Goal: Task Accomplishment & Management: Complete application form

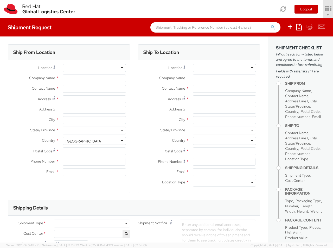
select select "850"
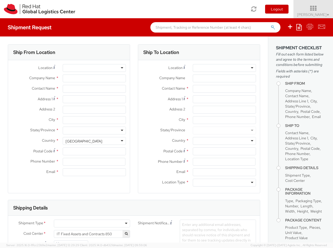
select select
type input "Red Hat Czech s.r.o."
type input "[PERSON_NAME]"
type input "Purkynova 647/111"
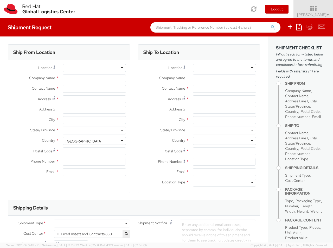
type input "[GEOGRAPHIC_DATA]"
type input "621 00"
type input "420 532 294 555"
type input "[EMAIL_ADDRESS][DOMAIN_NAME]"
select select "CM"
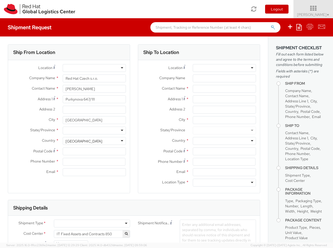
select select "KGS"
click at [225, 68] on div at bounding box center [224, 68] width 63 height 8
type input "[GEOGRAPHIC_DATA] [GEOGRAPHIC_DATA] - B"
type input "Red Hat Czech s.r.o."
type input "Purkynova 647/111"
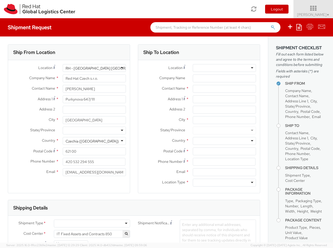
type input "[GEOGRAPHIC_DATA]"
type input "621 00"
type input "420 532 294 555"
click at [225, 183] on div "Business" at bounding box center [224, 183] width 63 height 8
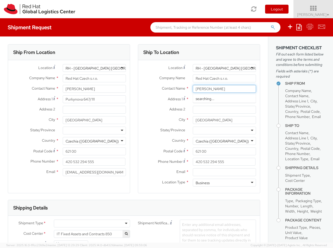
type input "[PERSON_NAME]"
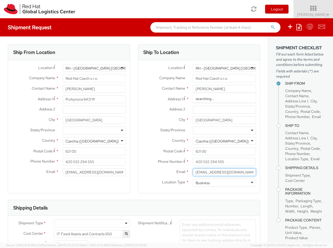
type input "[EMAIL_ADDRESS][DOMAIN_NAME]"
type input "123456789"
click at [92, 224] on div at bounding box center [92, 224] width 76 height 8
type input "bu"
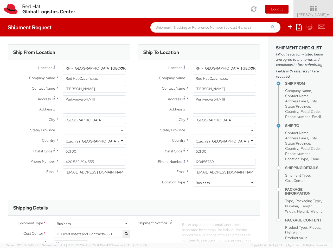
type input "ref"
type input "RPCI0080269"
type input "[EMAIL_ADDRESS][DOMAIN_NAME]"
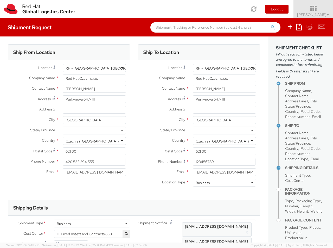
scroll to position [0, 6]
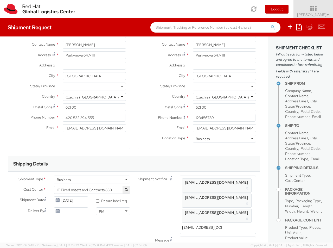
type input "[EMAIL_ADDRESS][DOMAIN_NAME]"
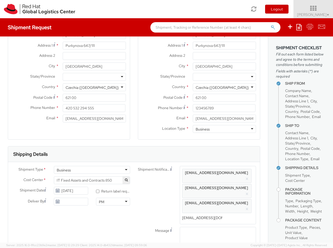
type input "lap"
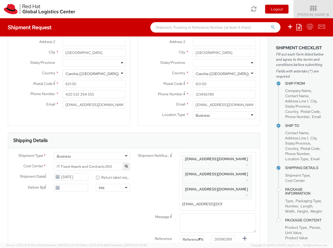
select select "LAPTOP"
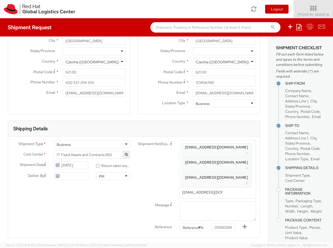
type input "your"
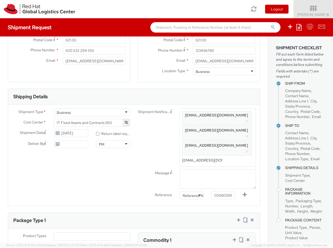
scroll to position [17, 0]
type input "1"
type input "50"
type input "30"
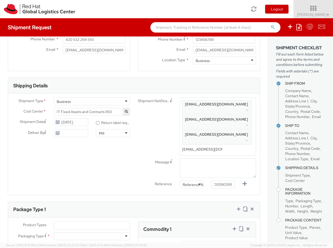
type input "20"
type input "4"
type input "Lenovo X Series"
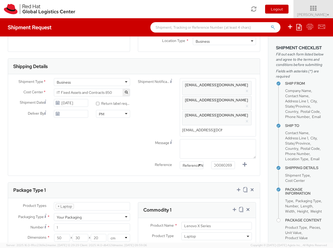
type input "1,428.98"
type input "EUR"
click at [234, 207] on icon at bounding box center [234, 209] width 5 height 5
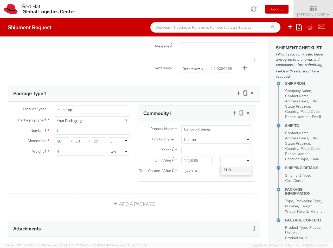
select select "DOC_STATION"
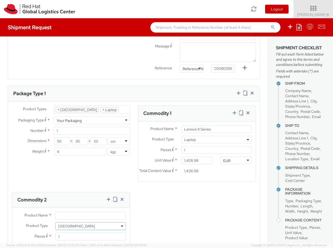
select select "DOC_STATION"
click at [71, 243] on input "Unit Value *" at bounding box center [71, 247] width 32 height 8
type input "200.00"
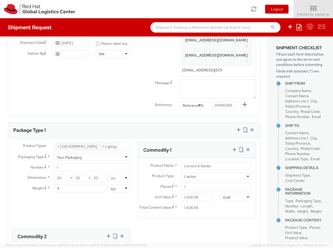
scroll to position [267, 0]
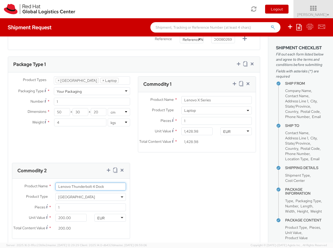
type input "Lenovo Thunderbolt 4 Dock"
